Goal: Information Seeking & Learning: Find specific page/section

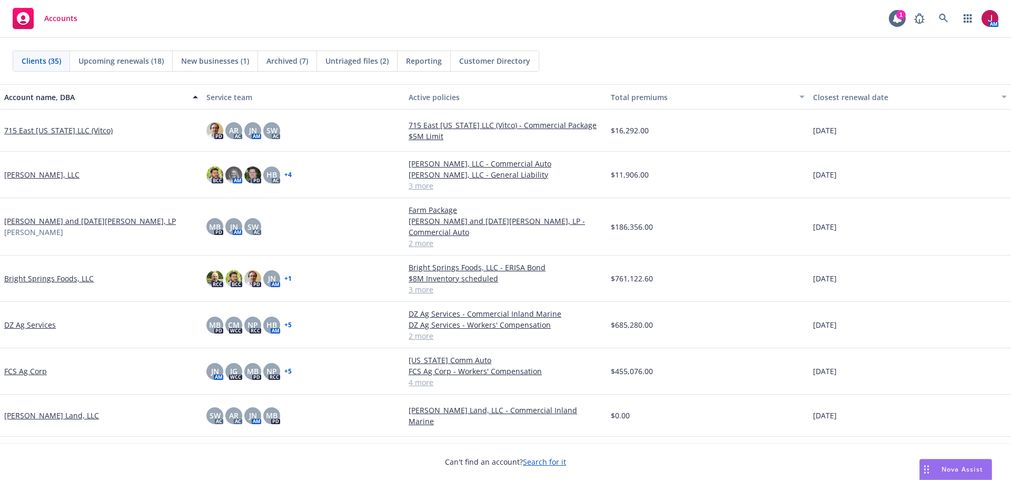
click at [356, 62] on span "Untriaged files (2)" at bounding box center [356, 60] width 63 height 11
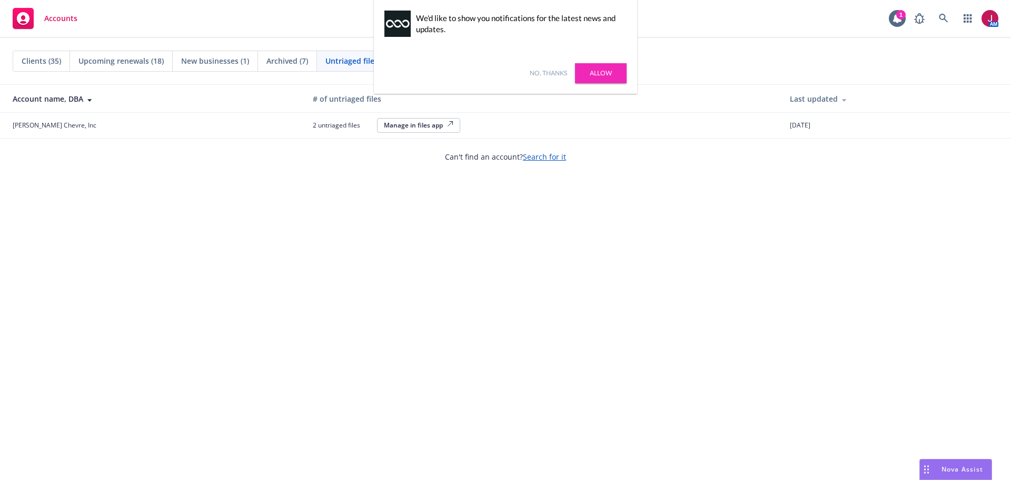
click at [545, 75] on link "No, thanks" at bounding box center [548, 72] width 37 height 9
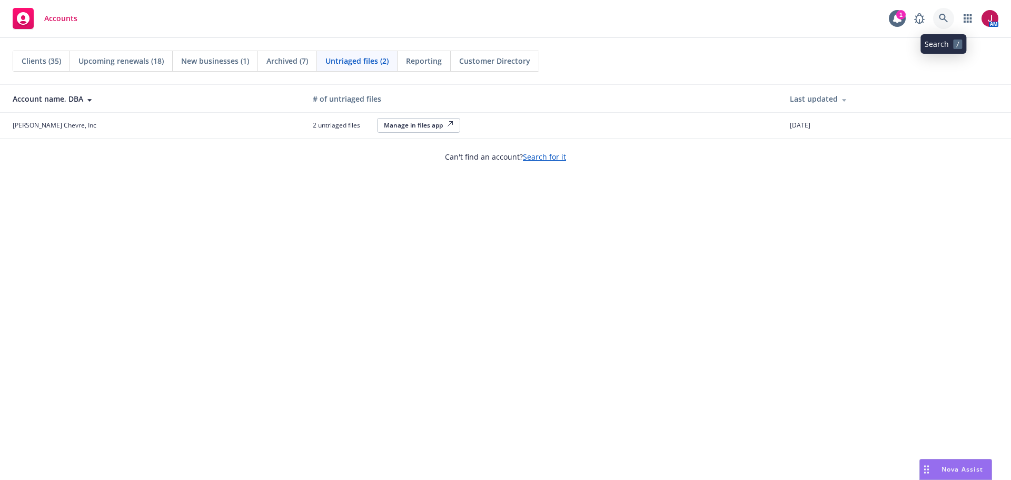
click at [937, 17] on link at bounding box center [943, 18] width 21 height 21
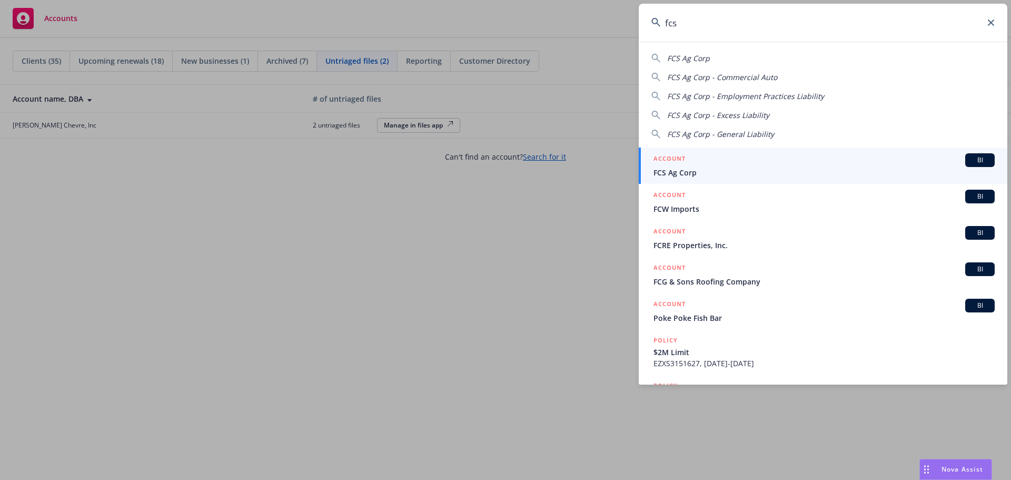
type input "fcs"
click at [926, 159] on div "ACCOUNT BI" at bounding box center [824, 160] width 341 height 14
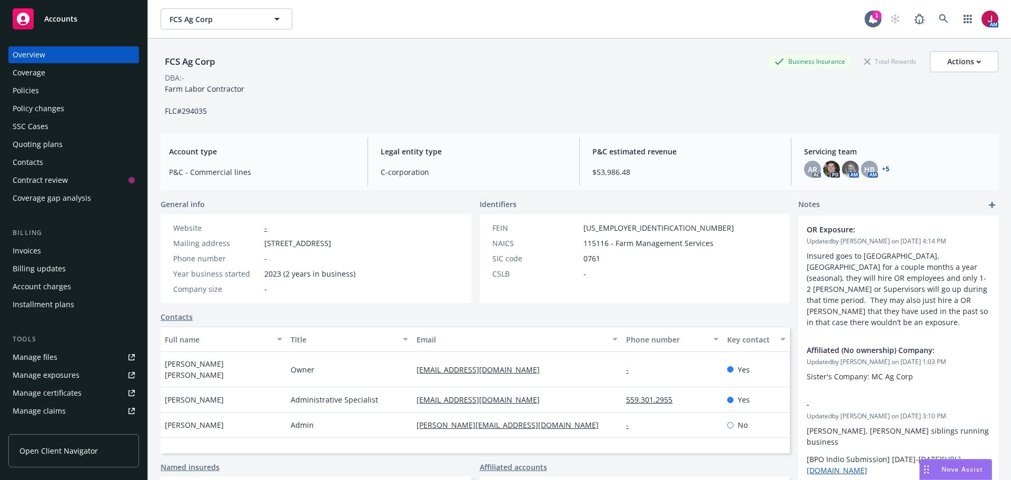
click at [101, 146] on div "Quoting plans" at bounding box center [74, 144] width 122 height 17
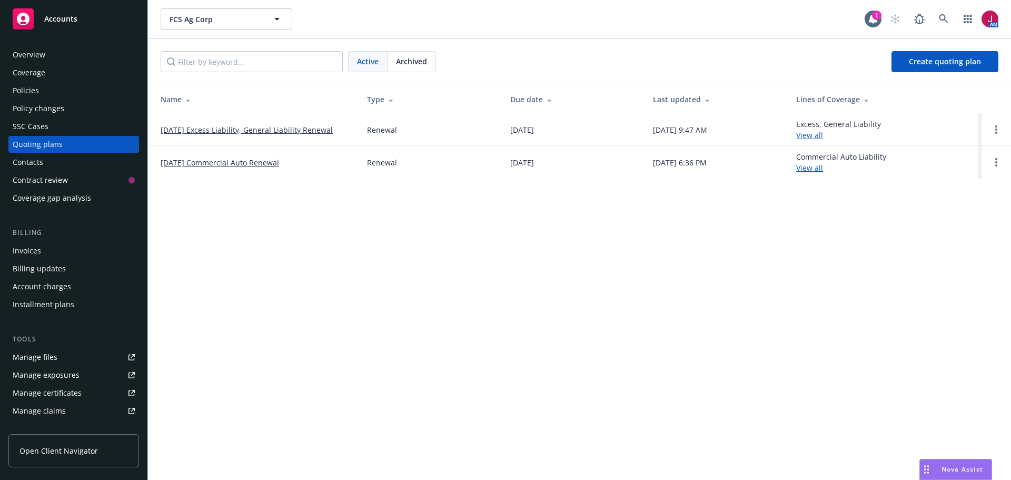
click at [221, 131] on link "[DATE] Excess Liability, General Liability Renewal" at bounding box center [247, 129] width 172 height 11
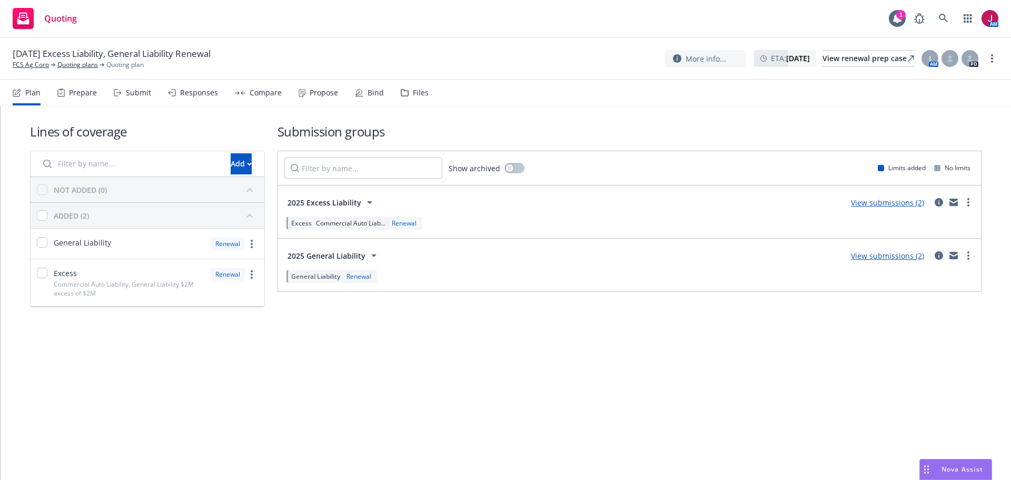
click at [205, 90] on div "Responses" at bounding box center [199, 92] width 38 height 8
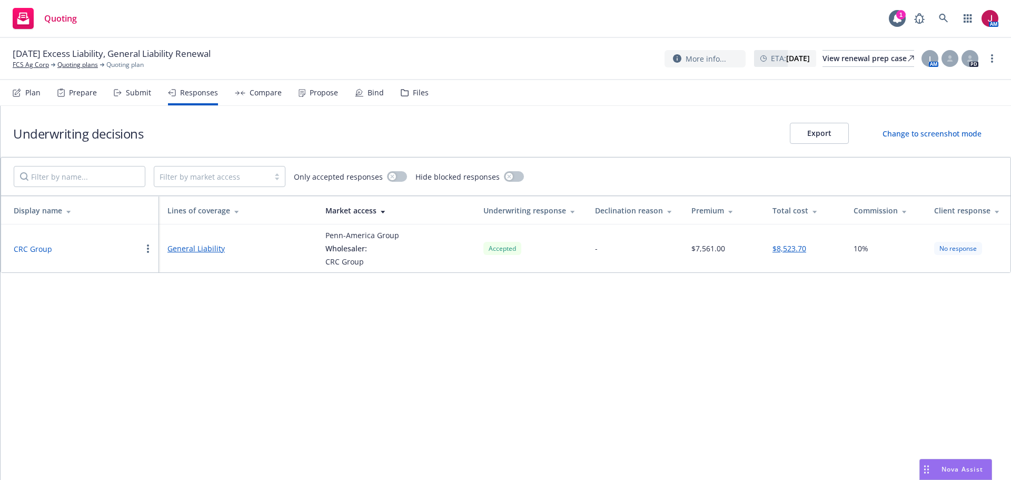
click at [28, 250] on button "CRC Group" at bounding box center [33, 248] width 38 height 11
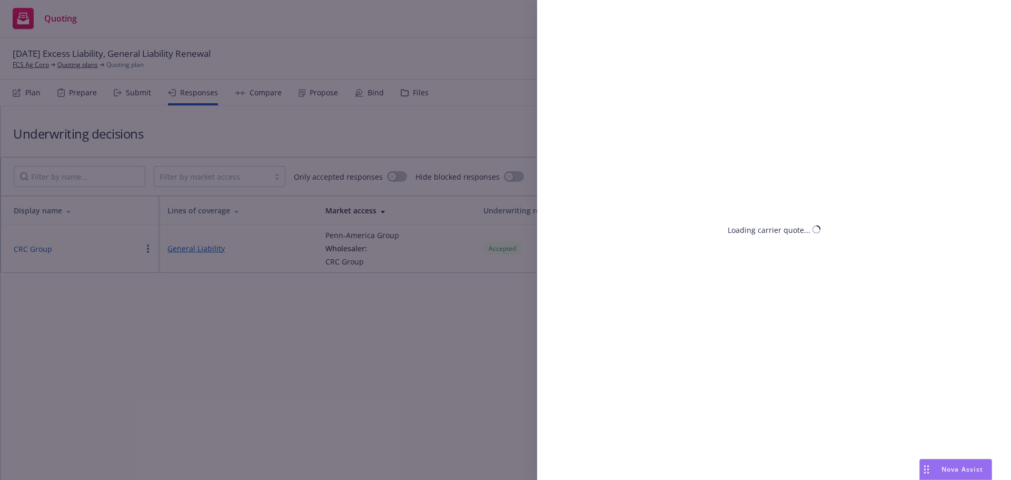
select select "CA"
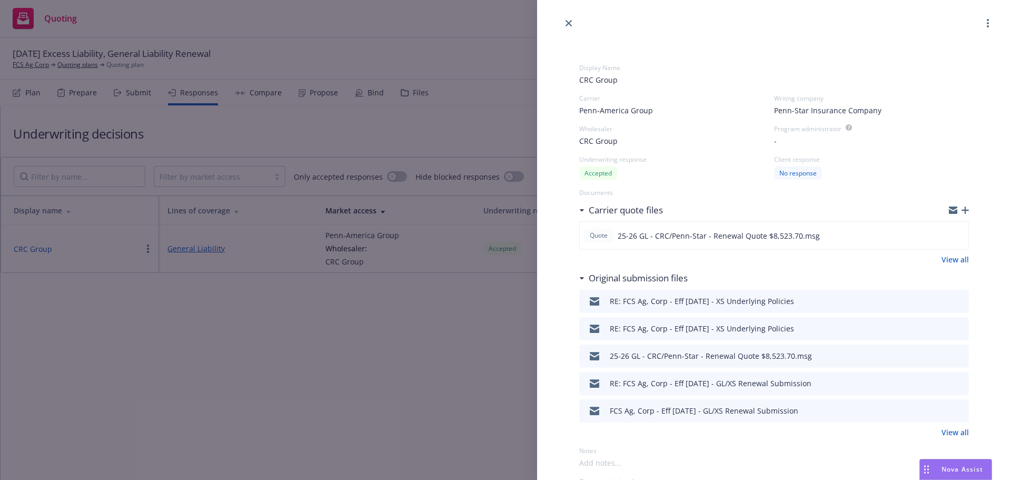
click at [954, 301] on icon "preview file" at bounding box center [958, 300] width 9 height 7
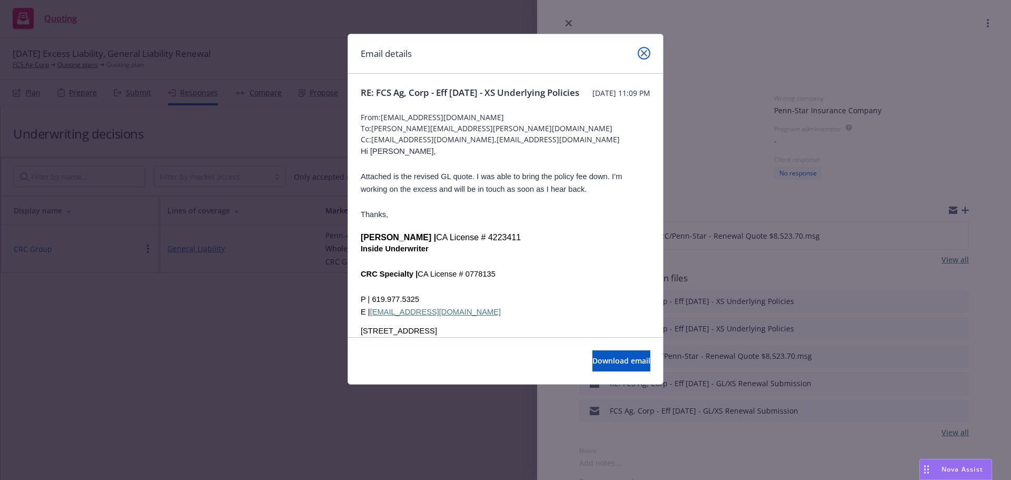
click at [645, 48] on link "close" at bounding box center [644, 53] width 13 height 13
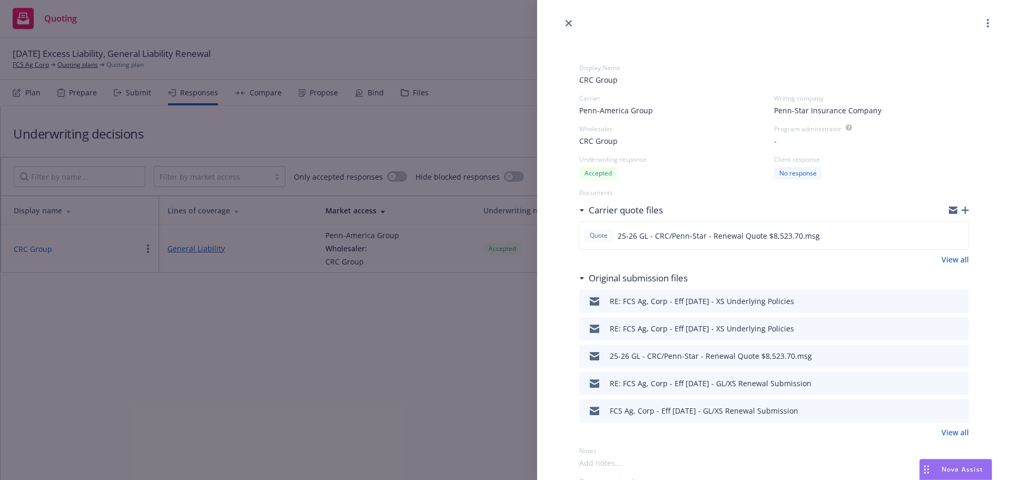
click at [954, 328] on icon "preview file" at bounding box center [958, 327] width 9 height 7
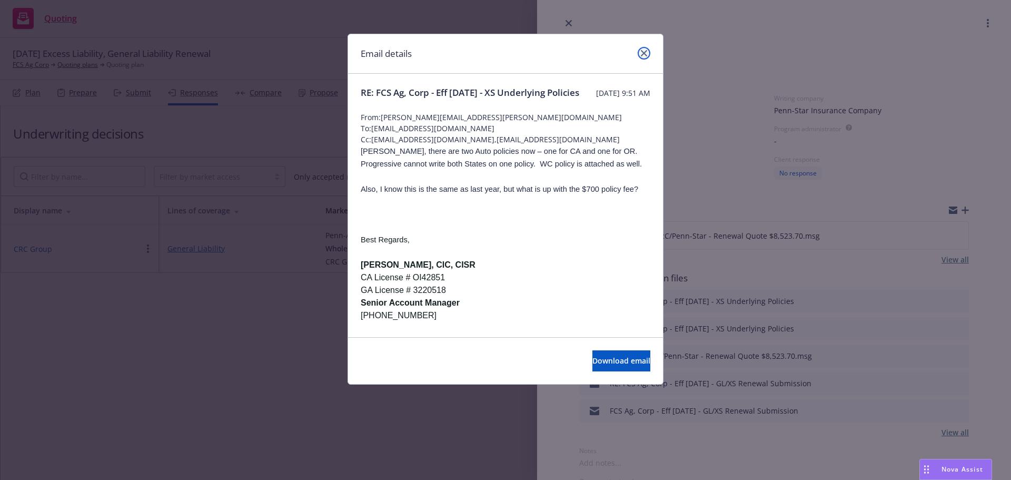
click at [645, 54] on icon "close" at bounding box center [644, 53] width 6 height 6
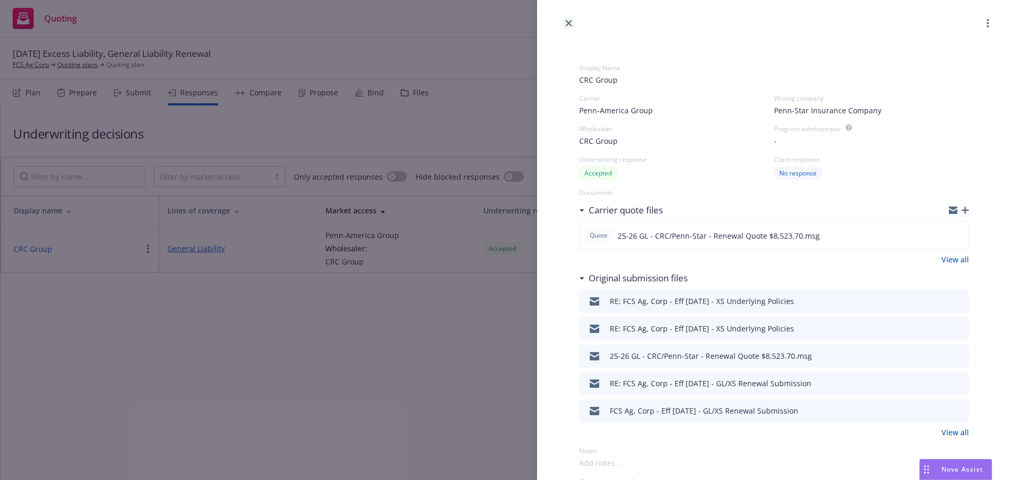
click at [571, 23] on icon "close" at bounding box center [569, 23] width 6 height 6
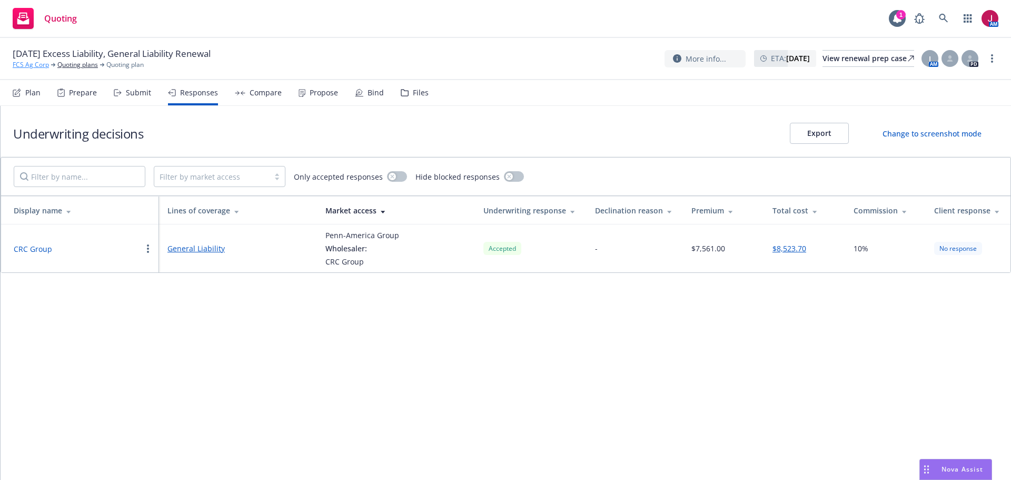
click at [31, 66] on link "FCS Ag Corp" at bounding box center [31, 64] width 36 height 9
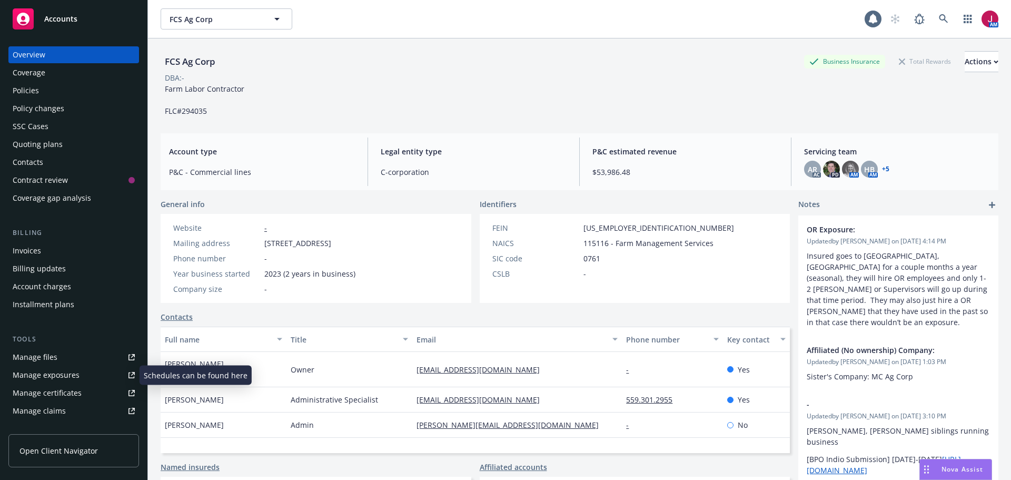
click at [62, 358] on link "Manage files" at bounding box center [73, 357] width 131 height 17
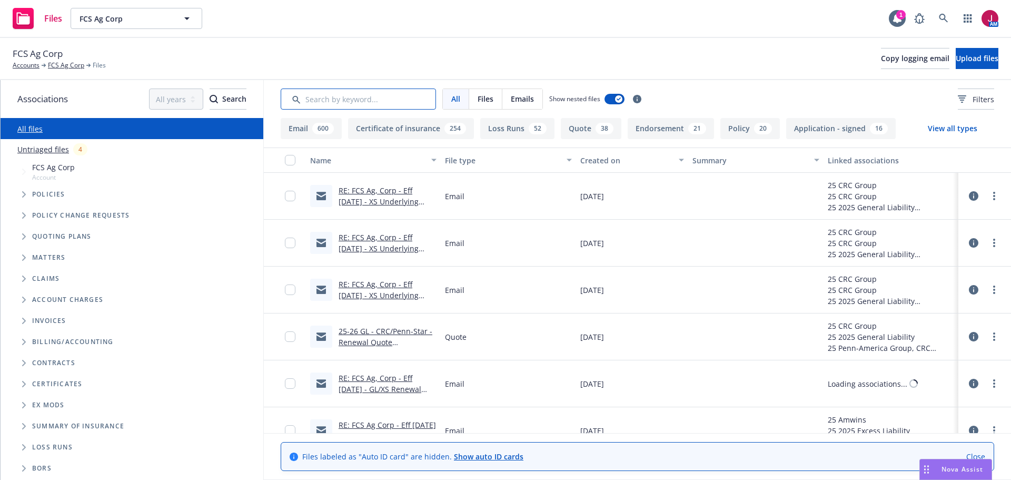
click at [412, 105] on input "Search by keyword..." at bounding box center [358, 98] width 155 height 21
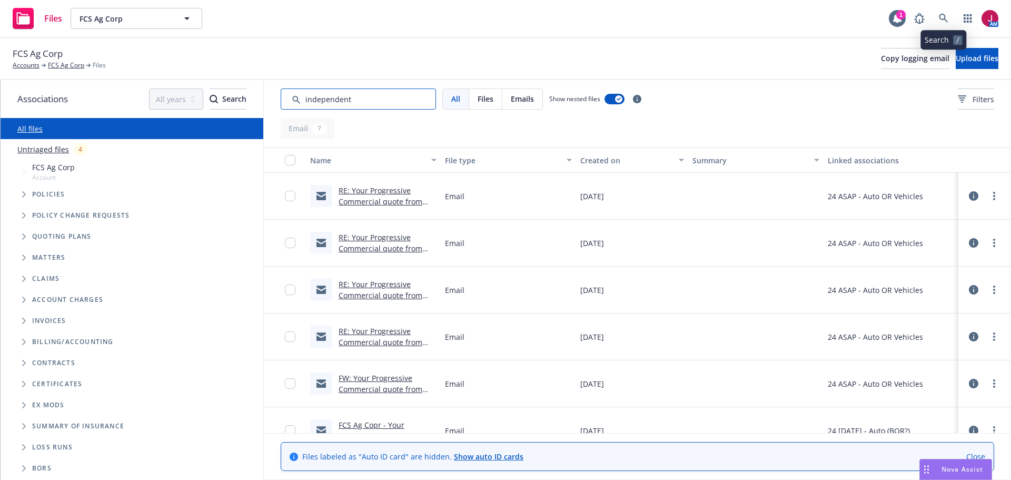
type input "independent"
click at [943, 17] on icon at bounding box center [943, 18] width 9 height 9
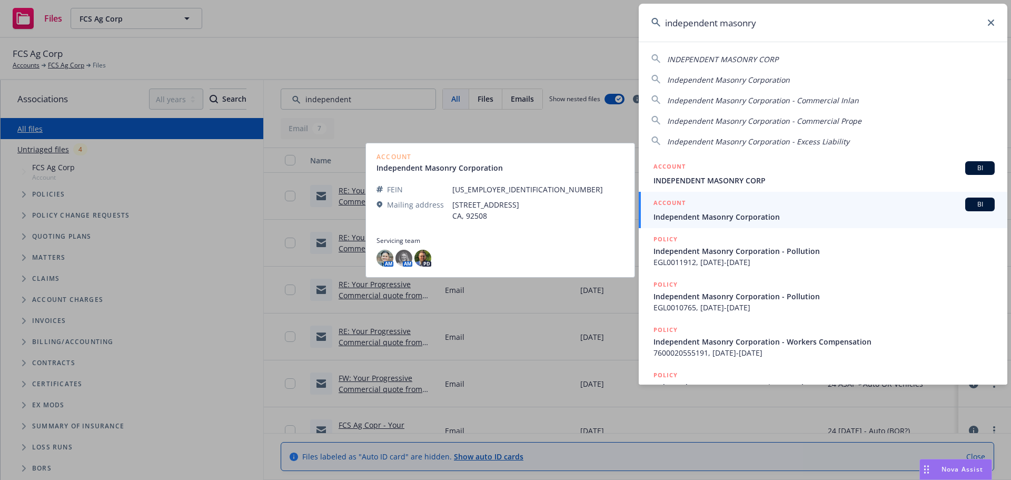
type input "independent masonry"
click at [838, 211] on span "Independent Masonry Corporation" at bounding box center [824, 216] width 341 height 11
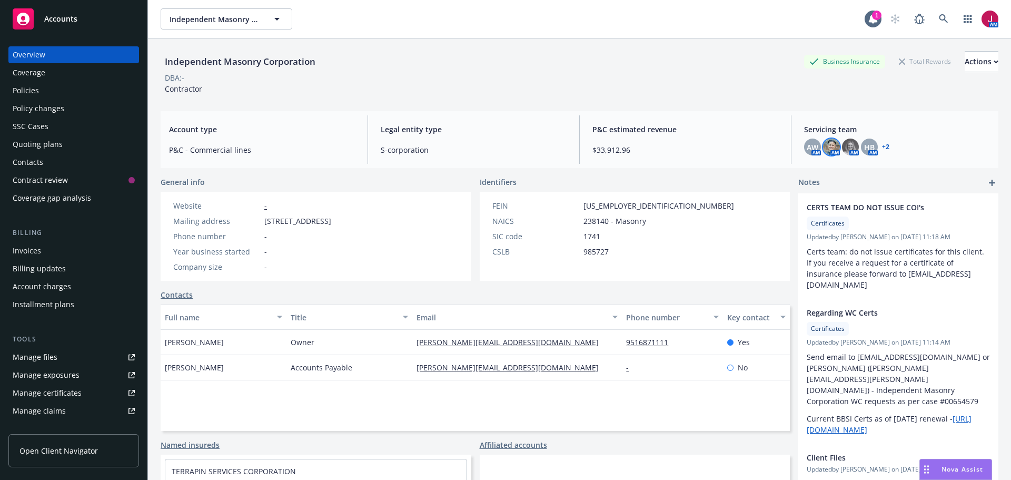
click at [825, 148] on img at bounding box center [831, 147] width 17 height 17
click at [22, 246] on div "Invoices" at bounding box center [27, 250] width 28 height 17
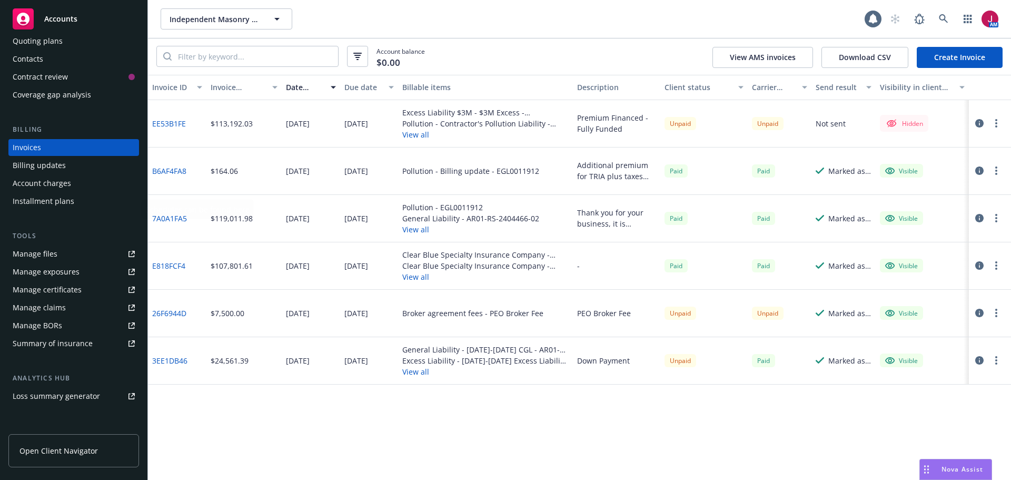
scroll to position [193, 0]
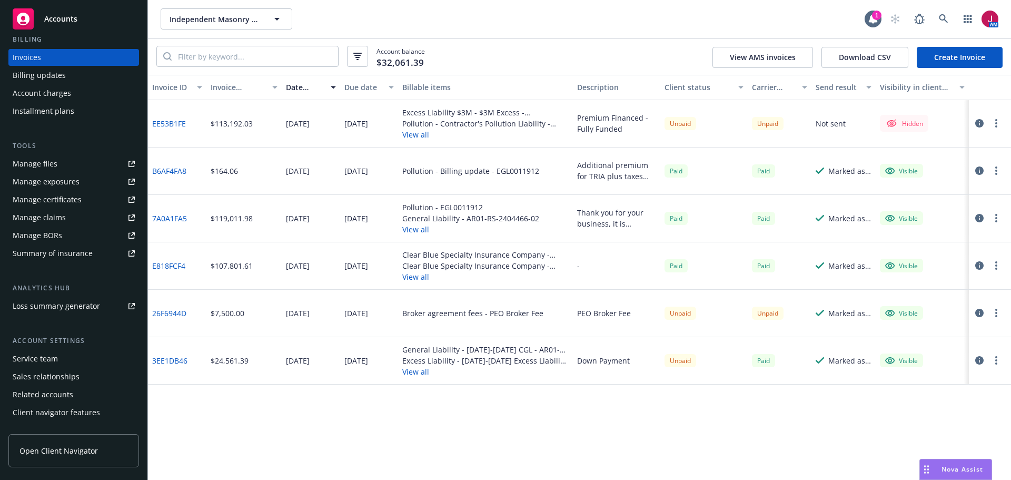
click at [44, 363] on div "Service team" at bounding box center [35, 358] width 45 height 17
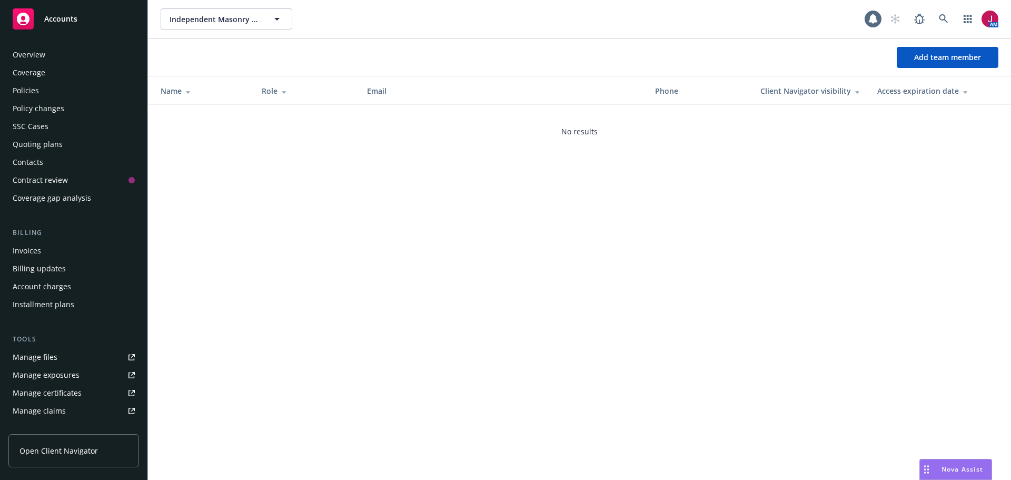
scroll to position [206, 0]
